Goal: Information Seeking & Learning: Learn about a topic

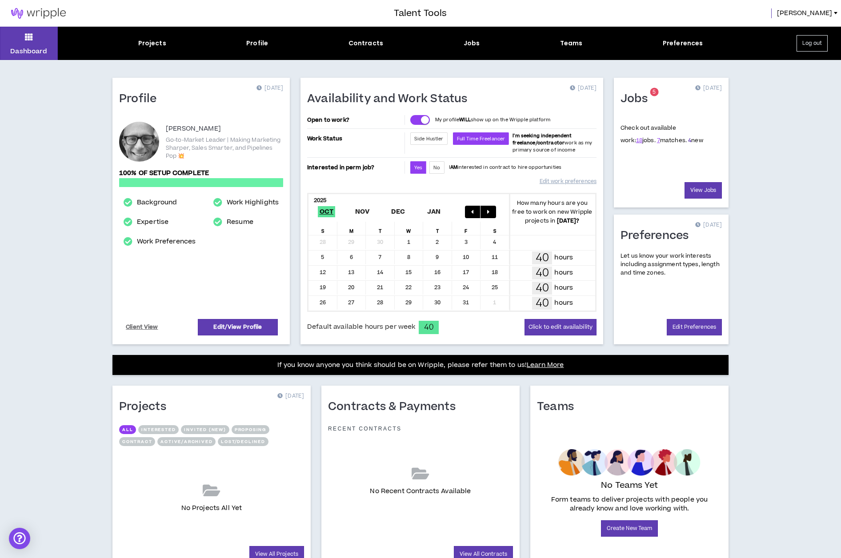
click at [688, 142] on link "4" at bounding box center [689, 140] width 3 height 8
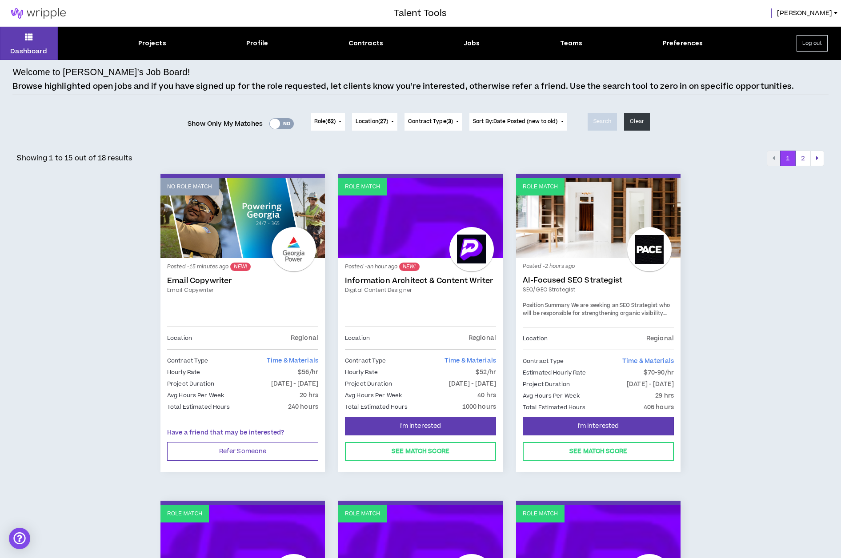
click at [289, 124] on div "Yes No" at bounding box center [281, 123] width 24 height 11
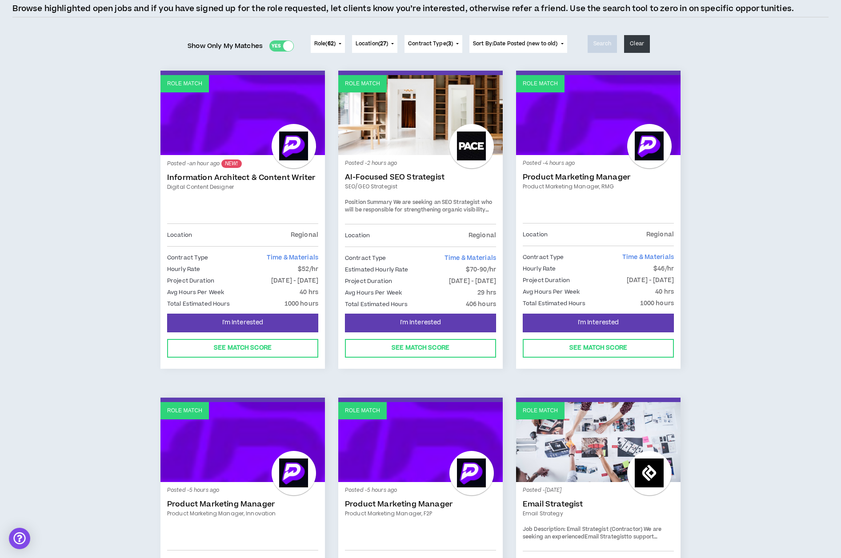
scroll to position [48, 0]
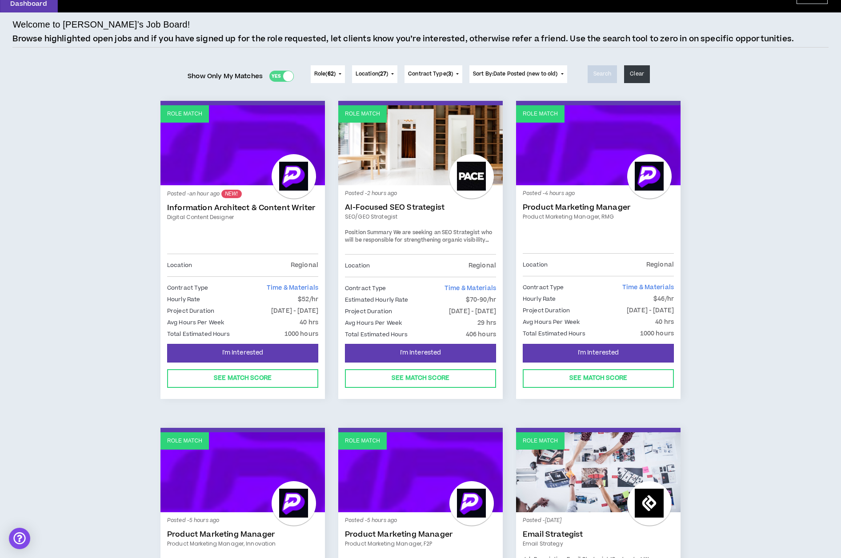
click at [228, 207] on link "Information Architect & Content Writer" at bounding box center [242, 208] width 151 height 9
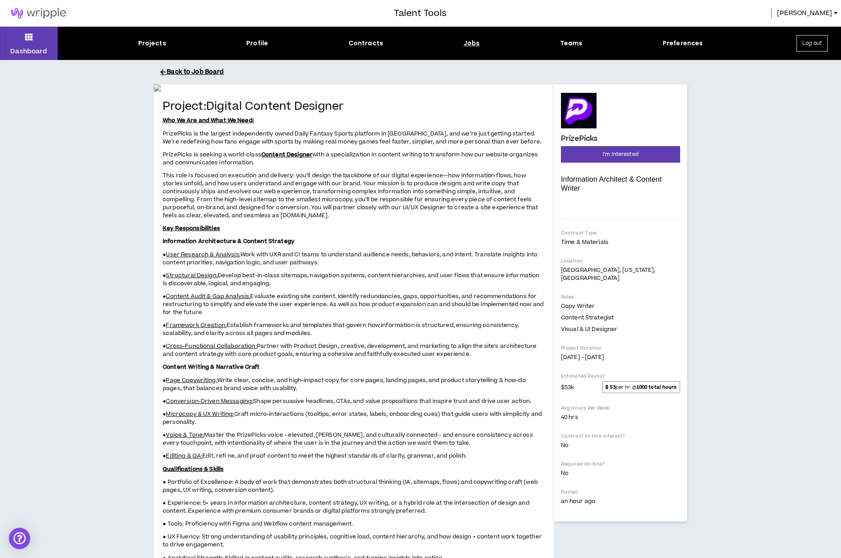
click at [191, 70] on button "Back to Job Board" at bounding box center [426, 72] width 533 height 16
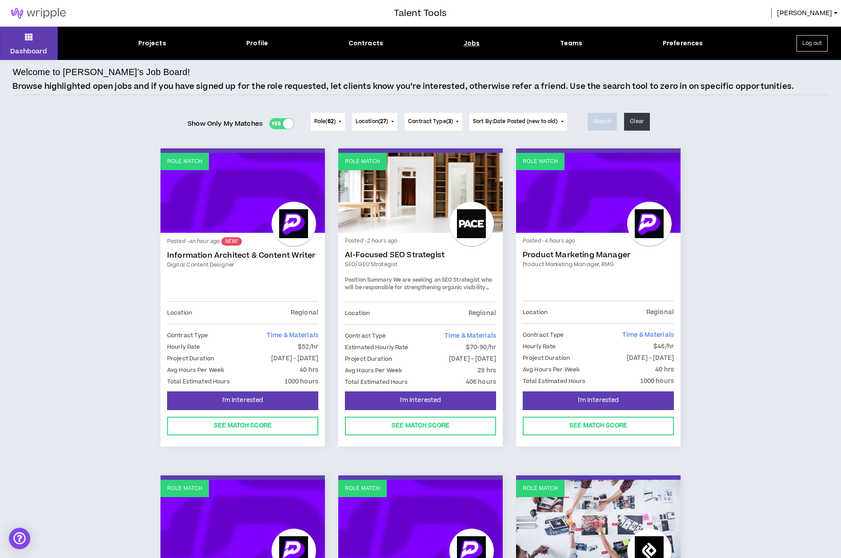
click at [532, 166] on div "Role Match" at bounding box center [540, 161] width 48 height 17
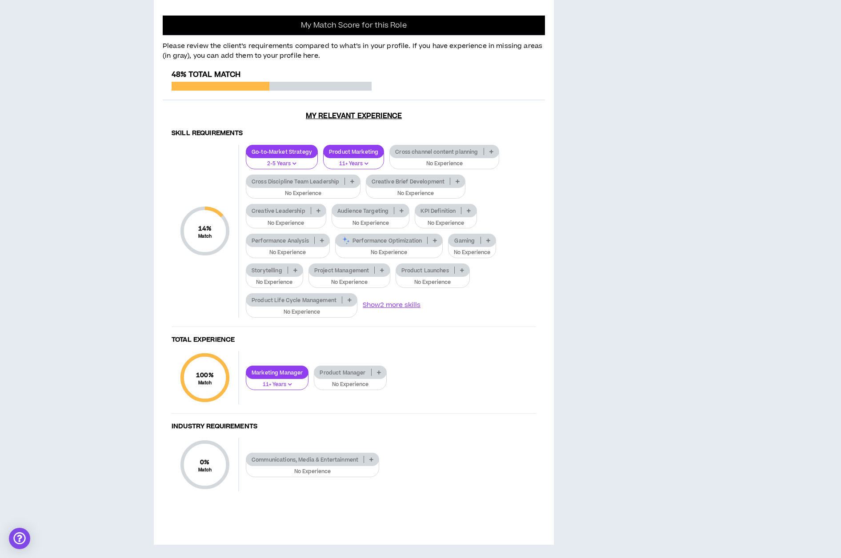
scroll to position [733, 0]
click at [353, 181] on icon at bounding box center [352, 181] width 4 height 4
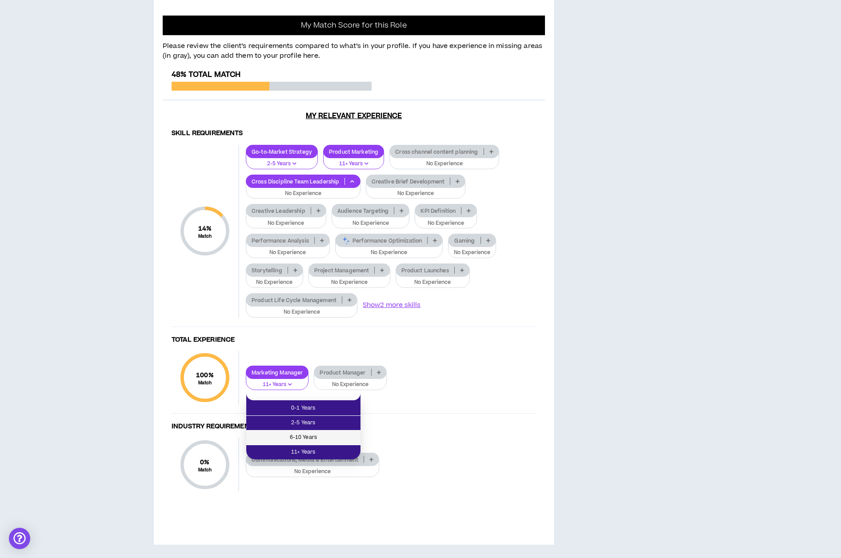
click at [318, 433] on span "6-10 Years" at bounding box center [304, 438] width 104 height 10
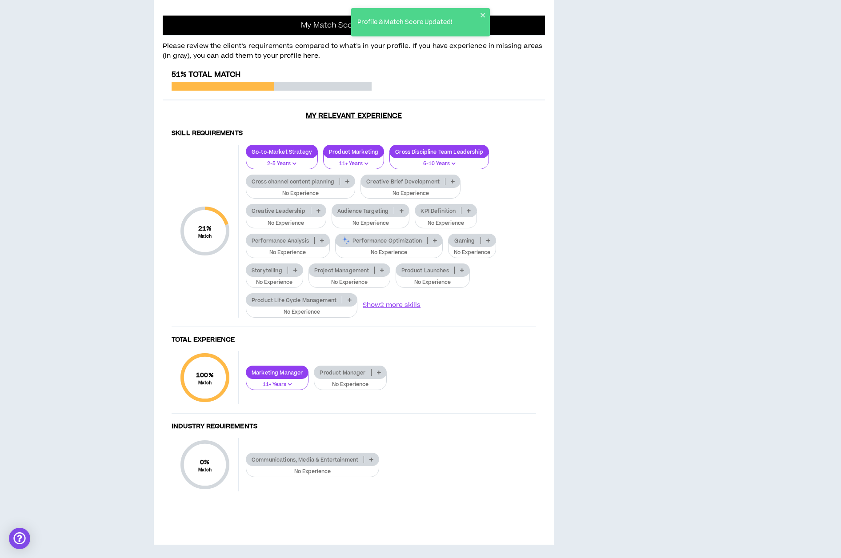
click at [455, 162] on p "6-10 Years" at bounding box center [439, 164] width 88 height 8
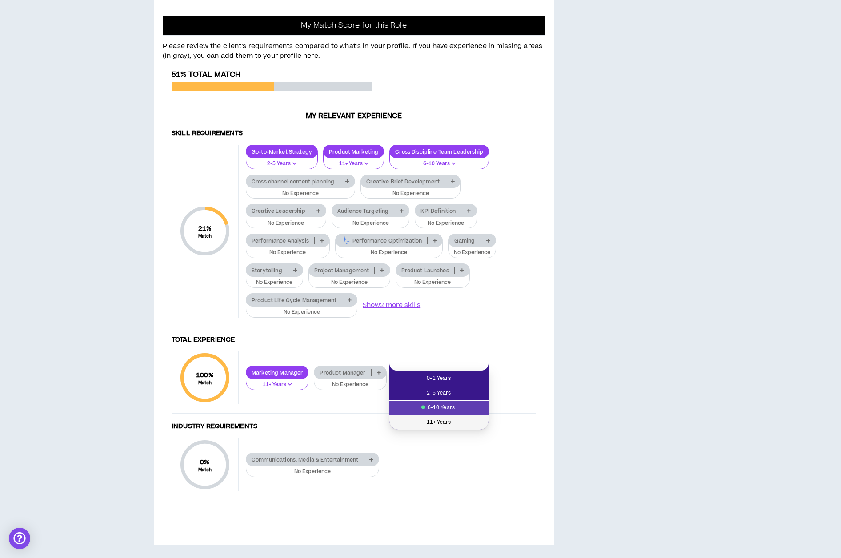
click at [450, 418] on span "11+ Years" at bounding box center [439, 423] width 88 height 10
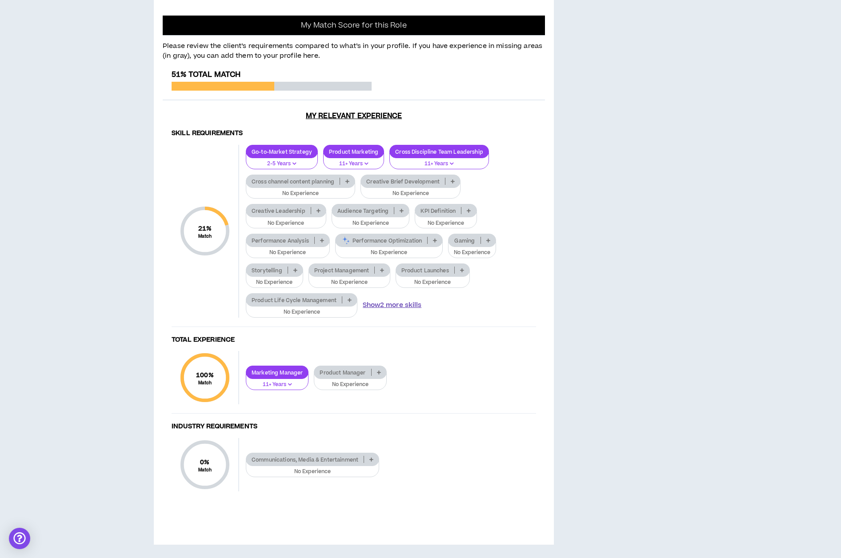
click at [407, 306] on button "Show 2 more skills" at bounding box center [392, 305] width 59 height 10
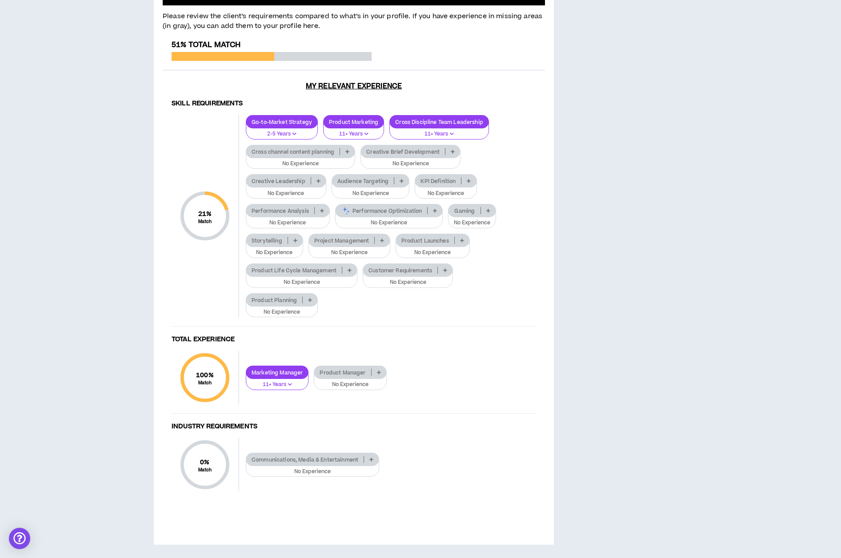
scroll to position [763, 0]
